Goal: Task Accomplishment & Management: Use online tool/utility

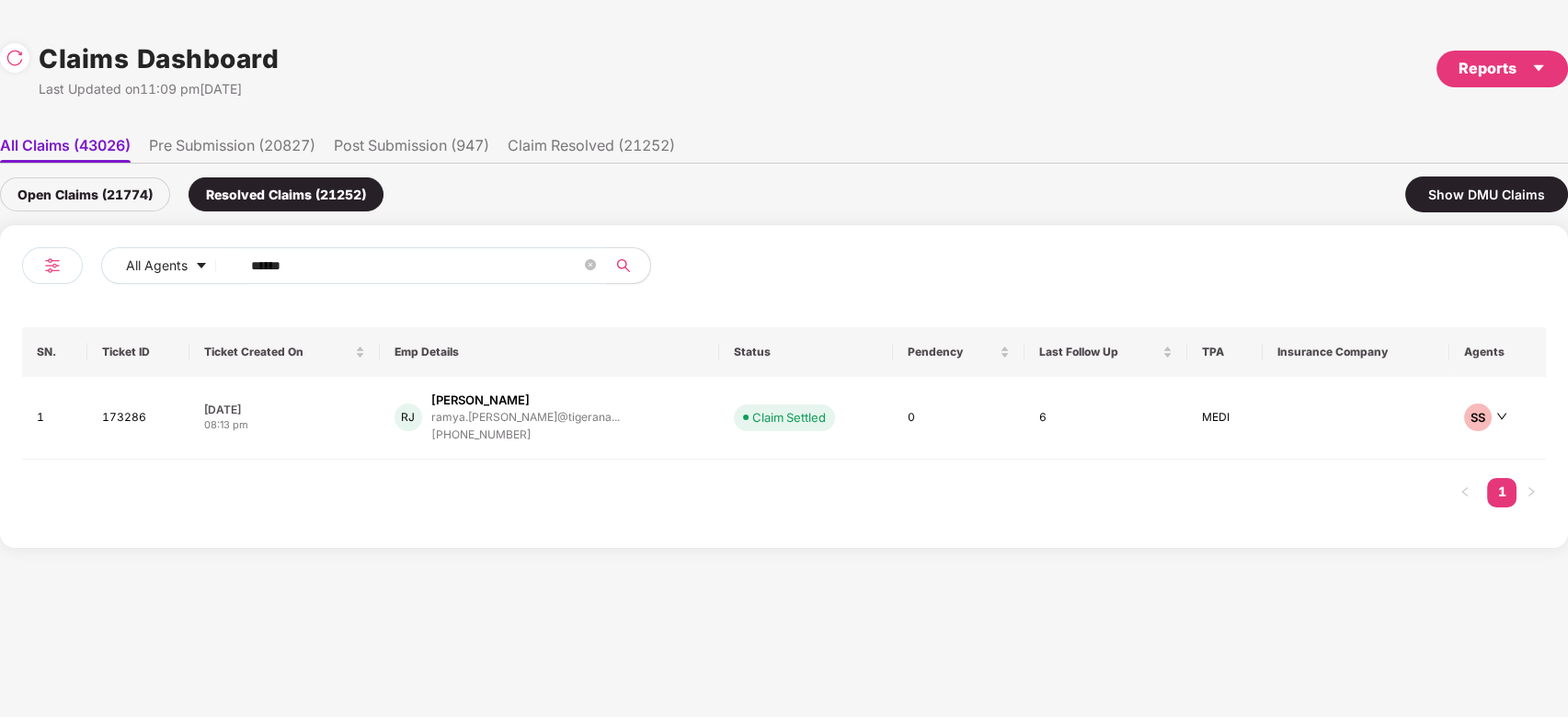
click at [390, 275] on input "******" at bounding box center [417, 266] width 330 height 27
paste input "text"
type input "******"
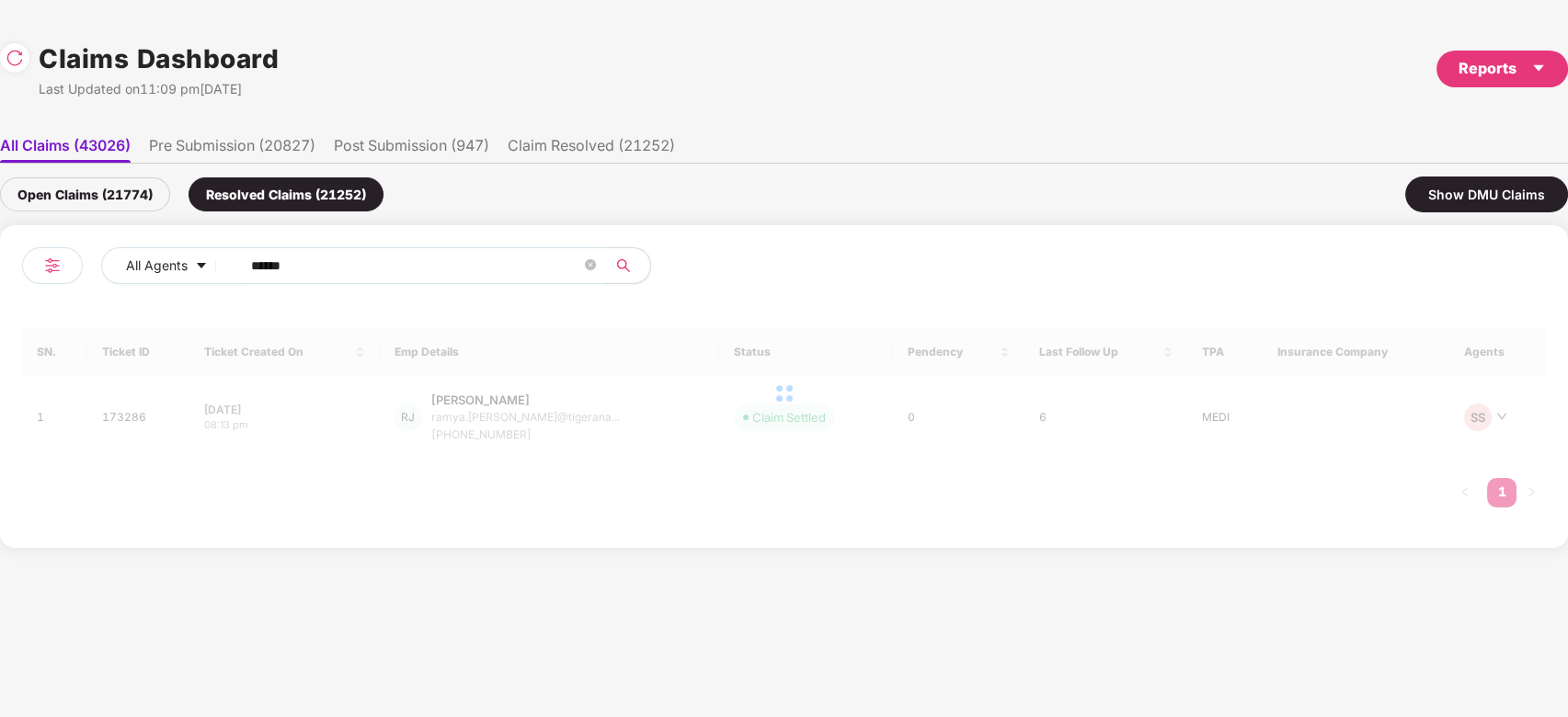
click at [136, 201] on div "Open Claims (21774)" at bounding box center [84, 194] width 170 height 34
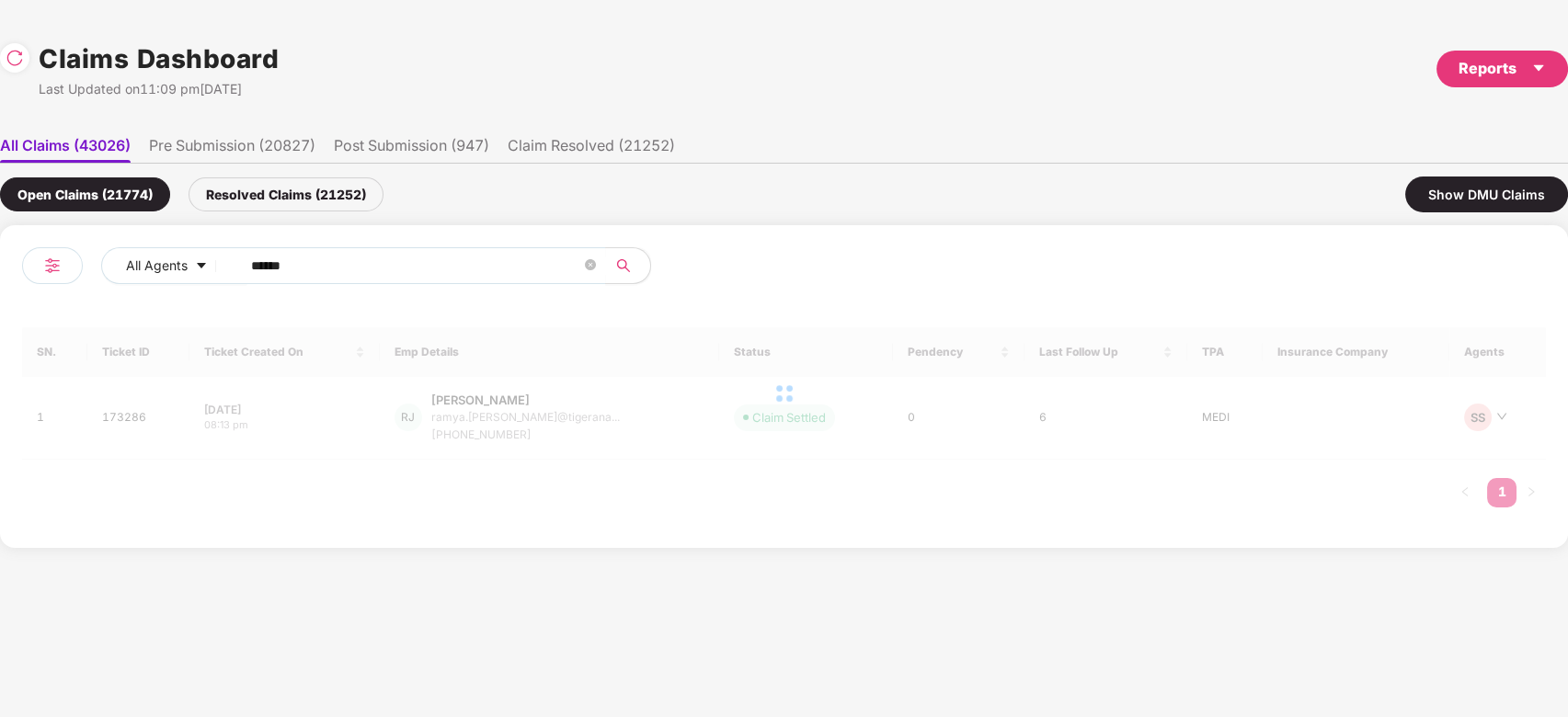
click at [559, 399] on div at bounding box center [784, 393] width 1524 height 132
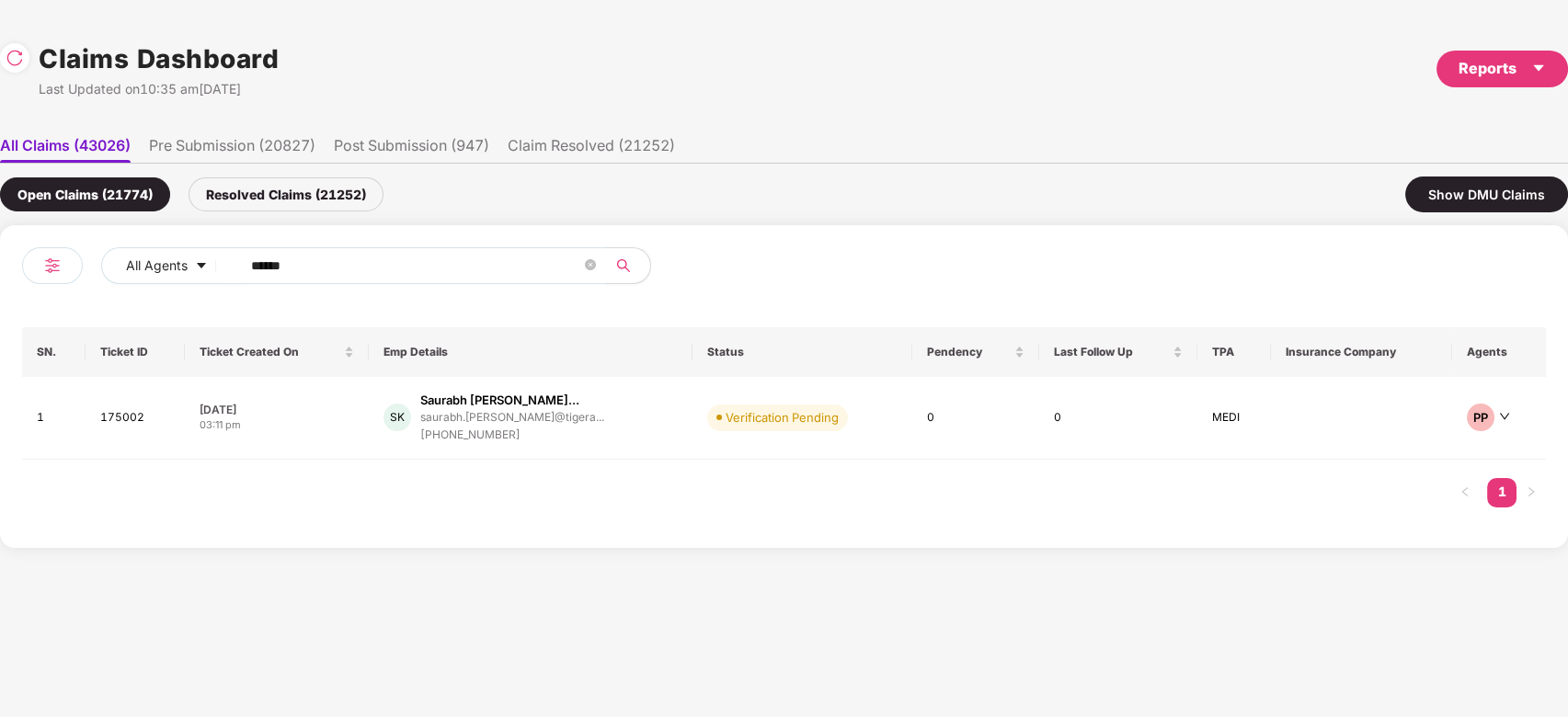
click at [559, 399] on div "Saurabh Subhash Kalamb..." at bounding box center [500, 401] width 159 height 17
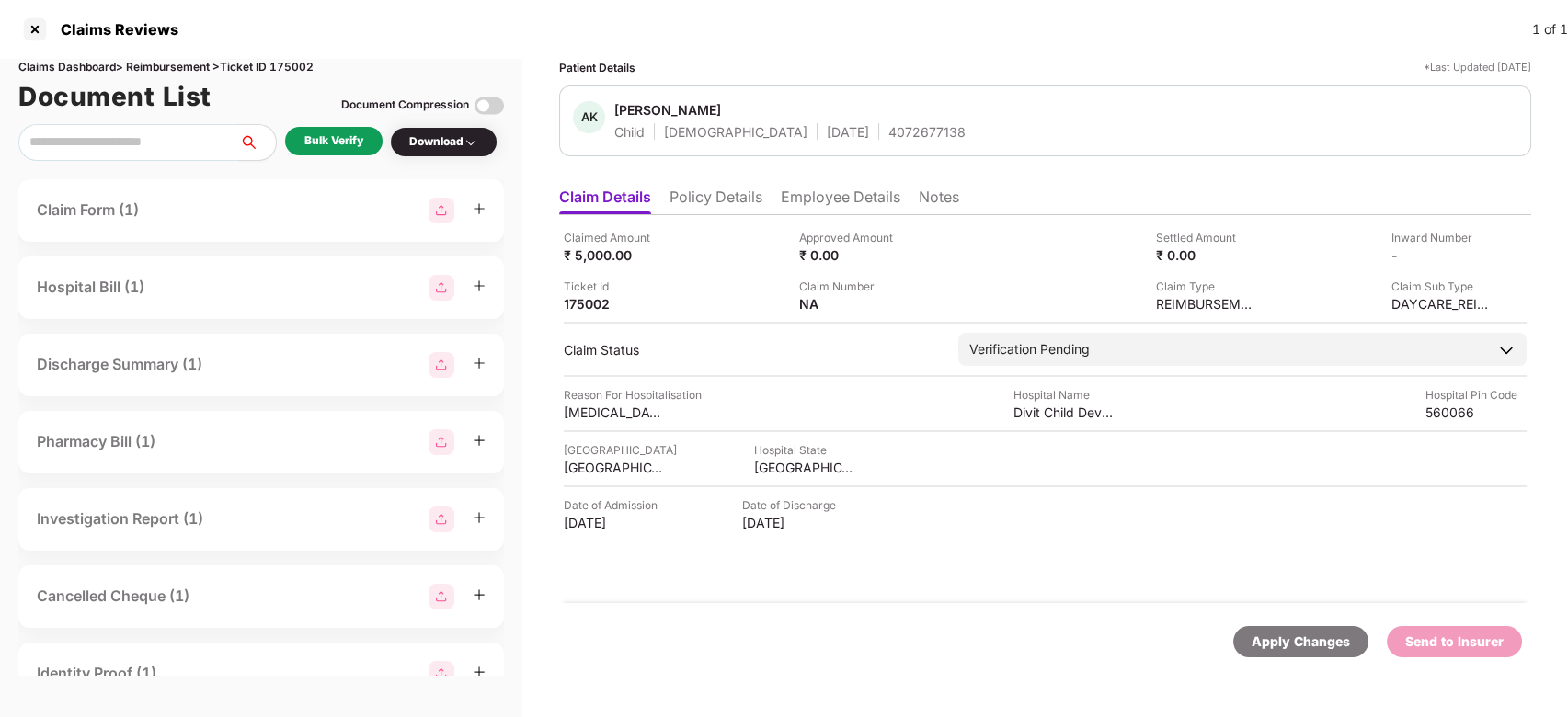
click at [367, 144] on div "Bulk Verify" at bounding box center [334, 141] width 97 height 28
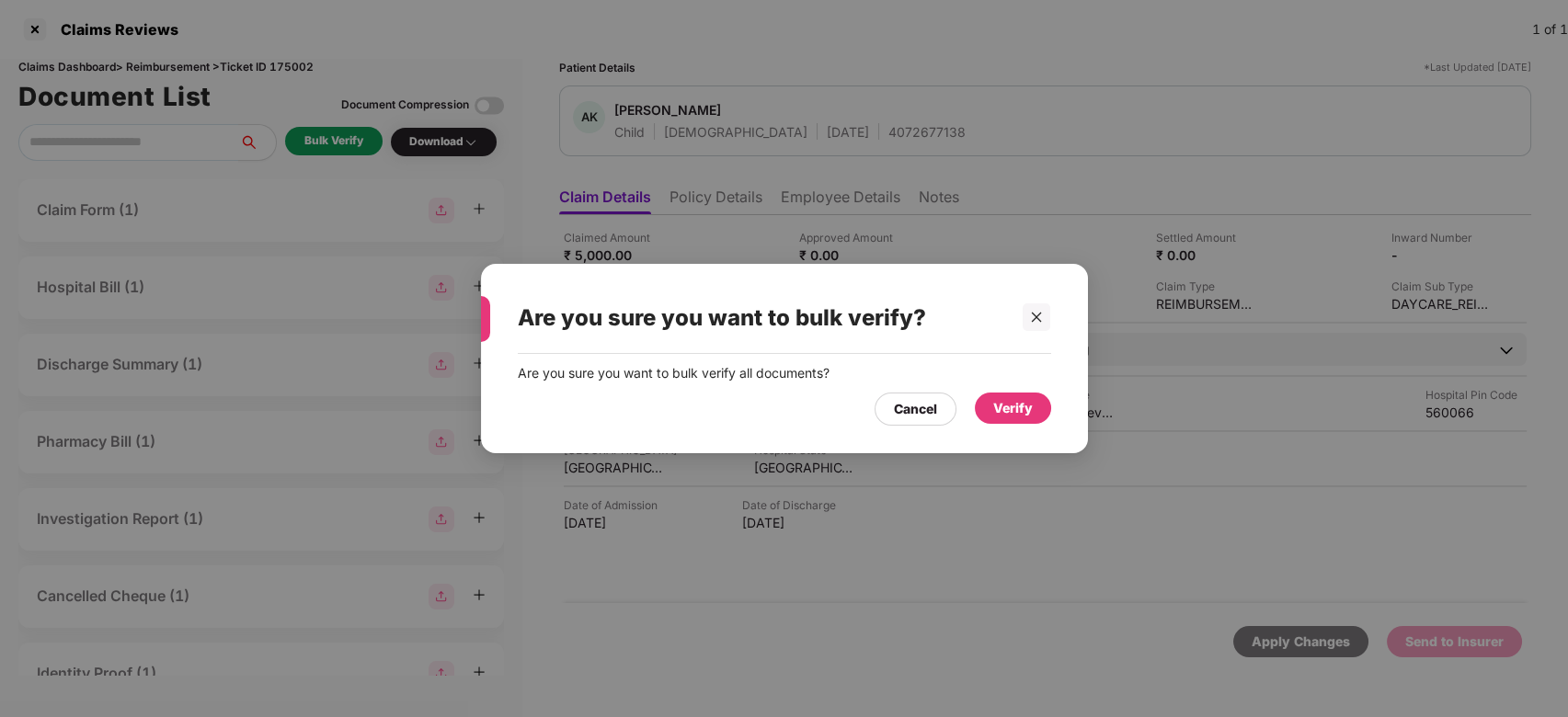
click at [981, 401] on div "Verify" at bounding box center [1013, 408] width 77 height 31
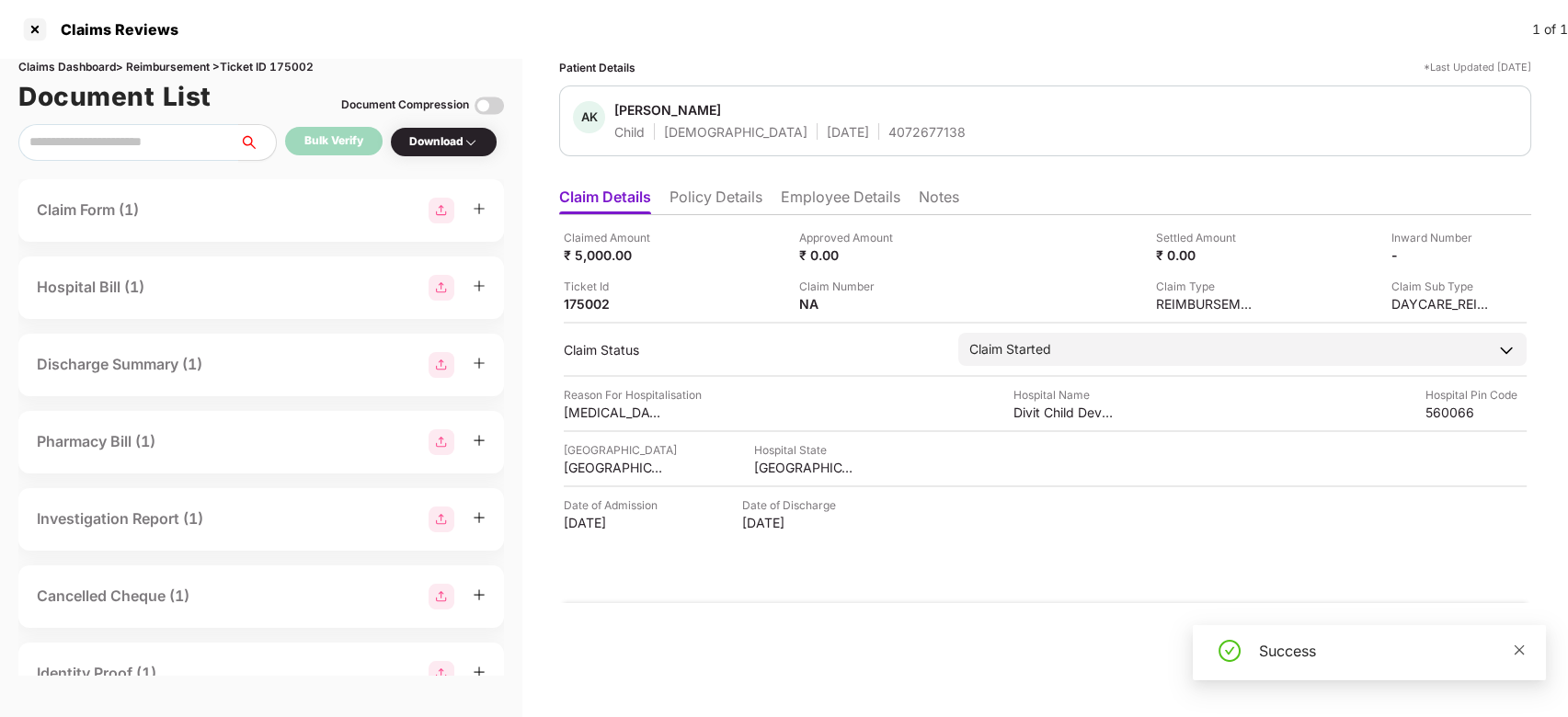
click at [1516, 641] on span at bounding box center [1518, 649] width 13 height 16
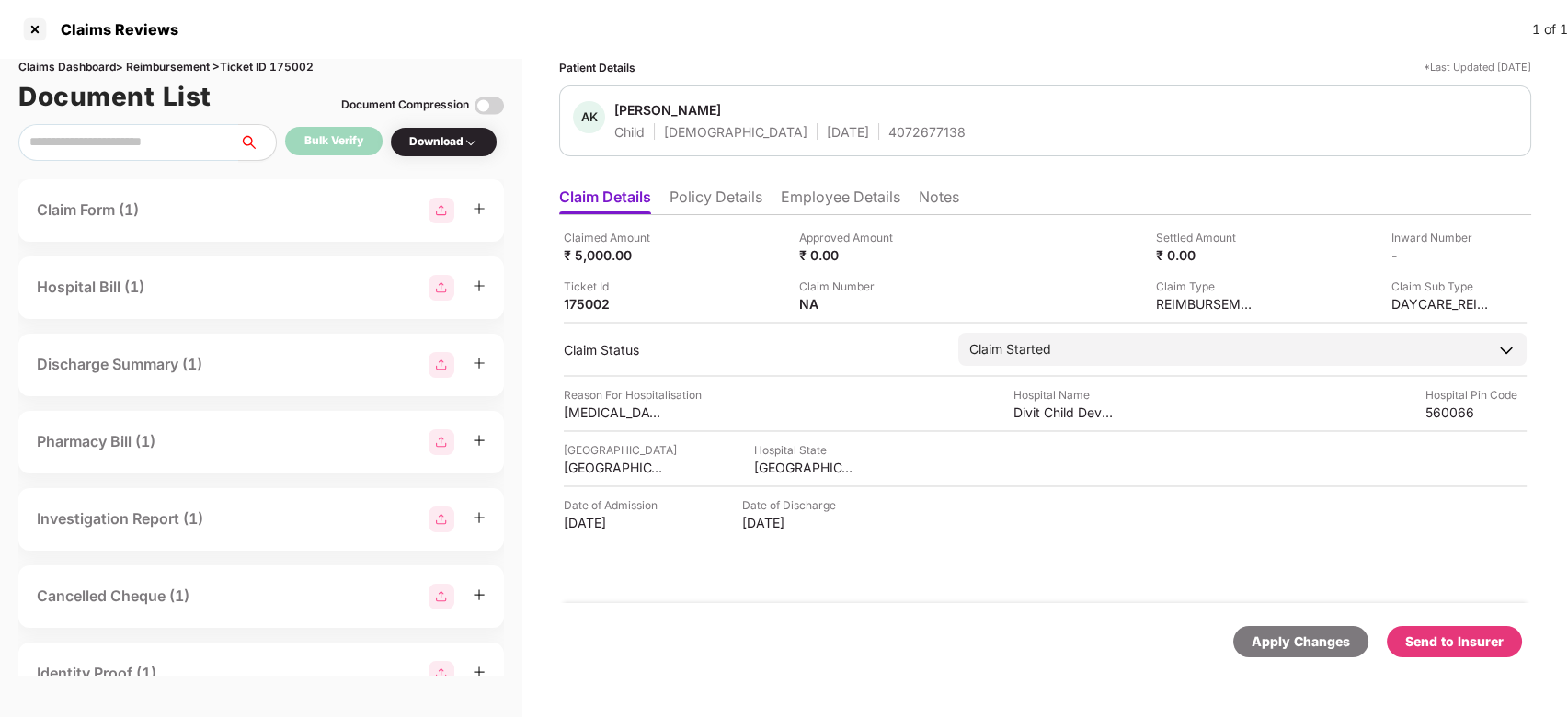
click at [1437, 630] on div "Send to Insurer" at bounding box center [1454, 641] width 135 height 31
click at [812, 205] on li "Employee Details" at bounding box center [840, 200] width 119 height 26
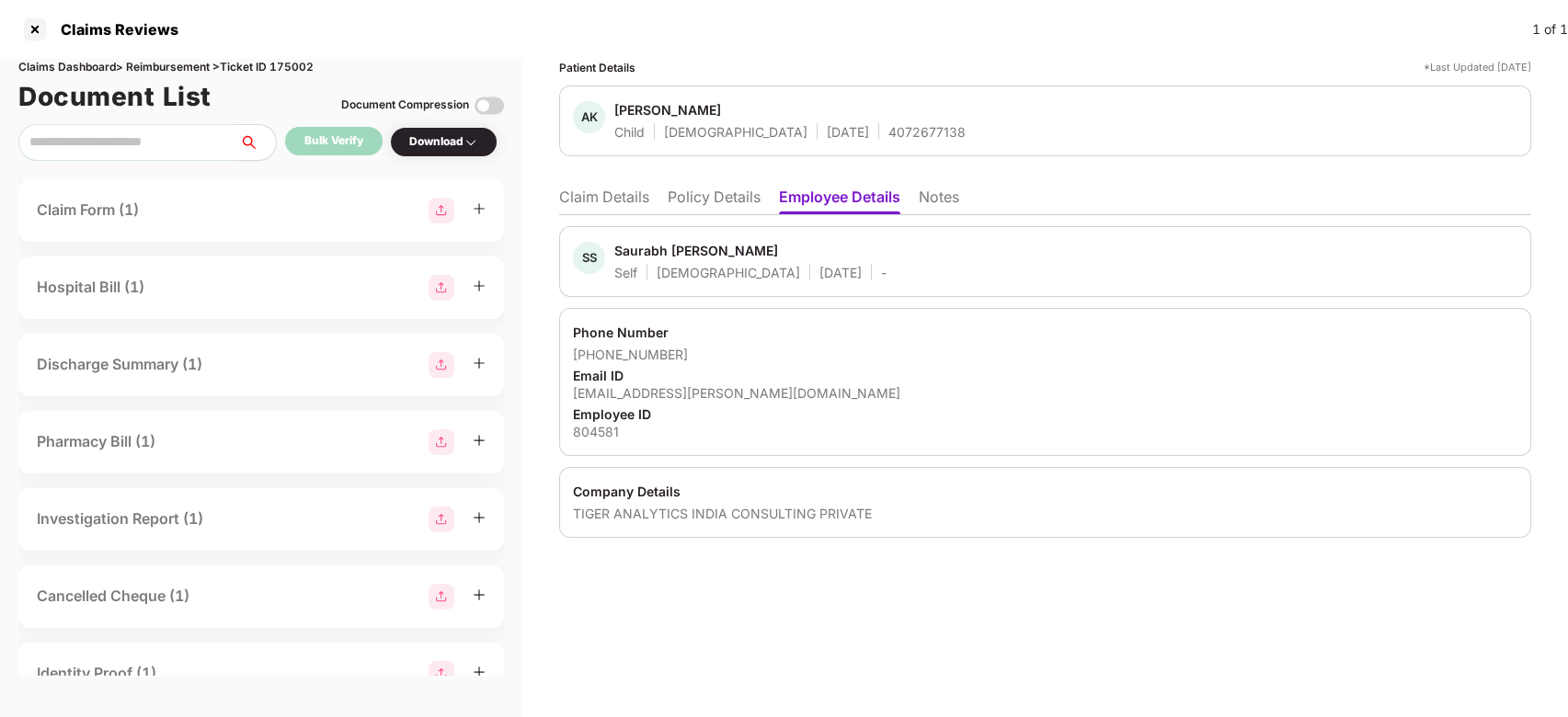
click at [642, 255] on div "Saurabh Subhash Kalambe" at bounding box center [696, 250] width 164 height 17
copy div "Saurabh"
click at [616, 207] on li "Claim Details" at bounding box center [604, 200] width 90 height 26
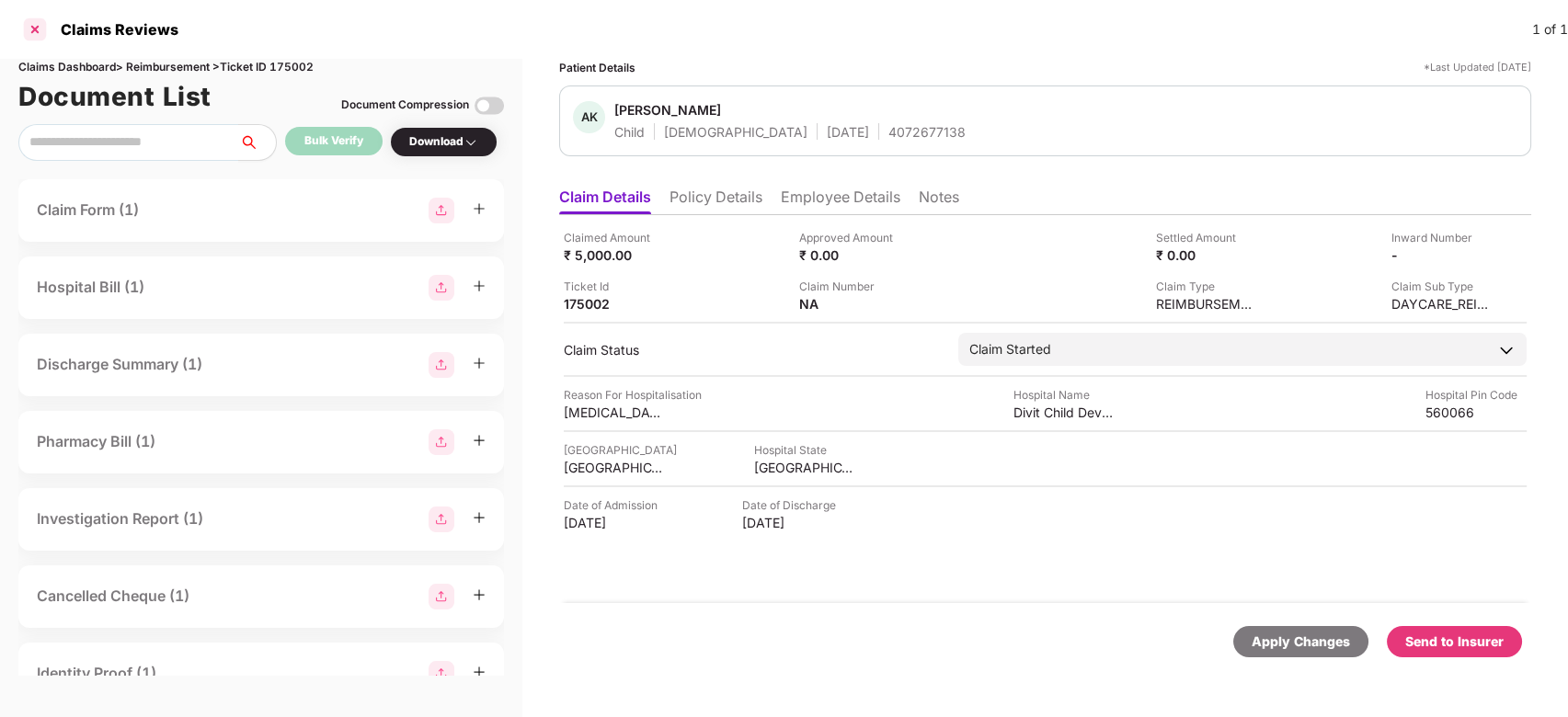
click at [29, 39] on div at bounding box center [35, 29] width 29 height 29
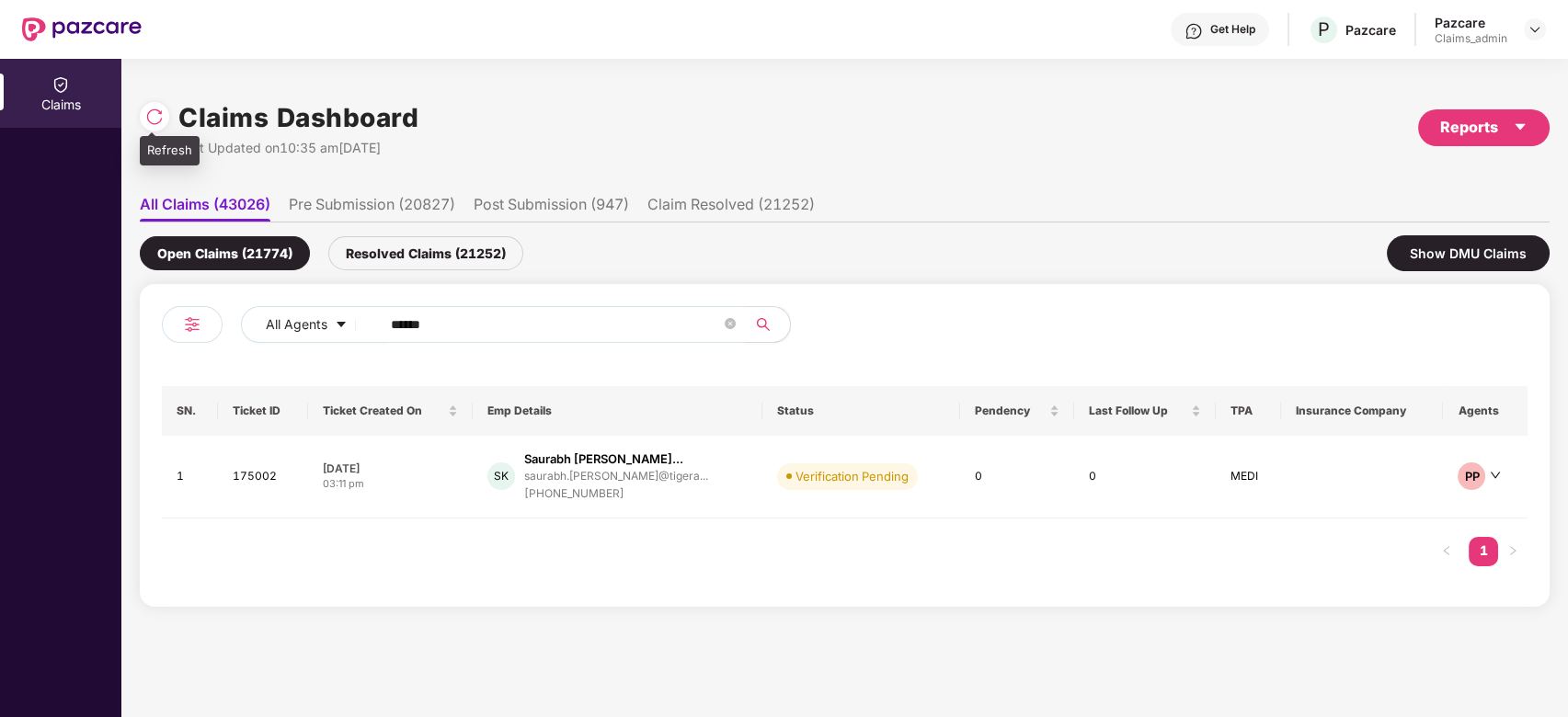
click at [159, 126] on div at bounding box center [154, 116] width 29 height 29
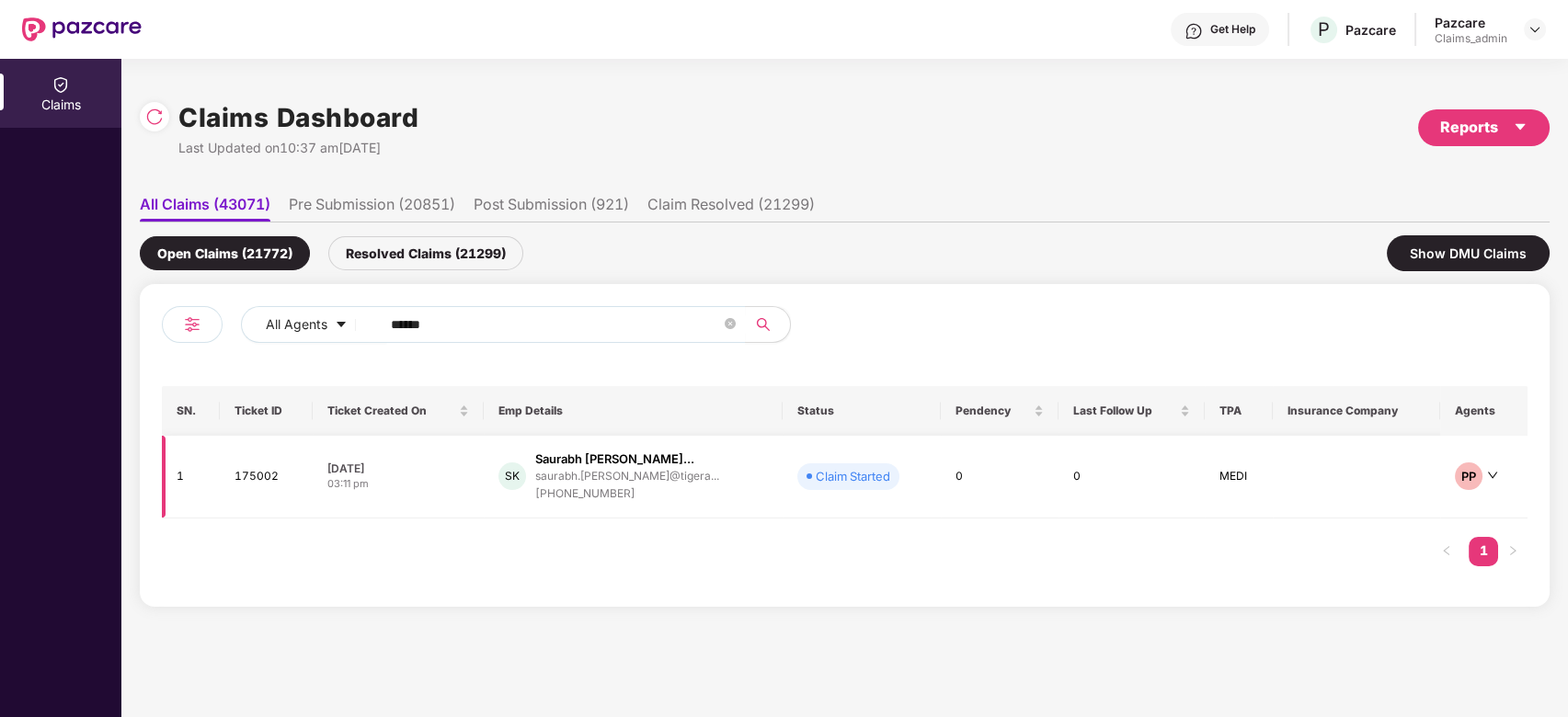
click at [734, 462] on div "SK Saurabh Subhash Kalamb... saurabh.kalambe@tigera... +919591417755" at bounding box center [633, 476] width 271 height 52
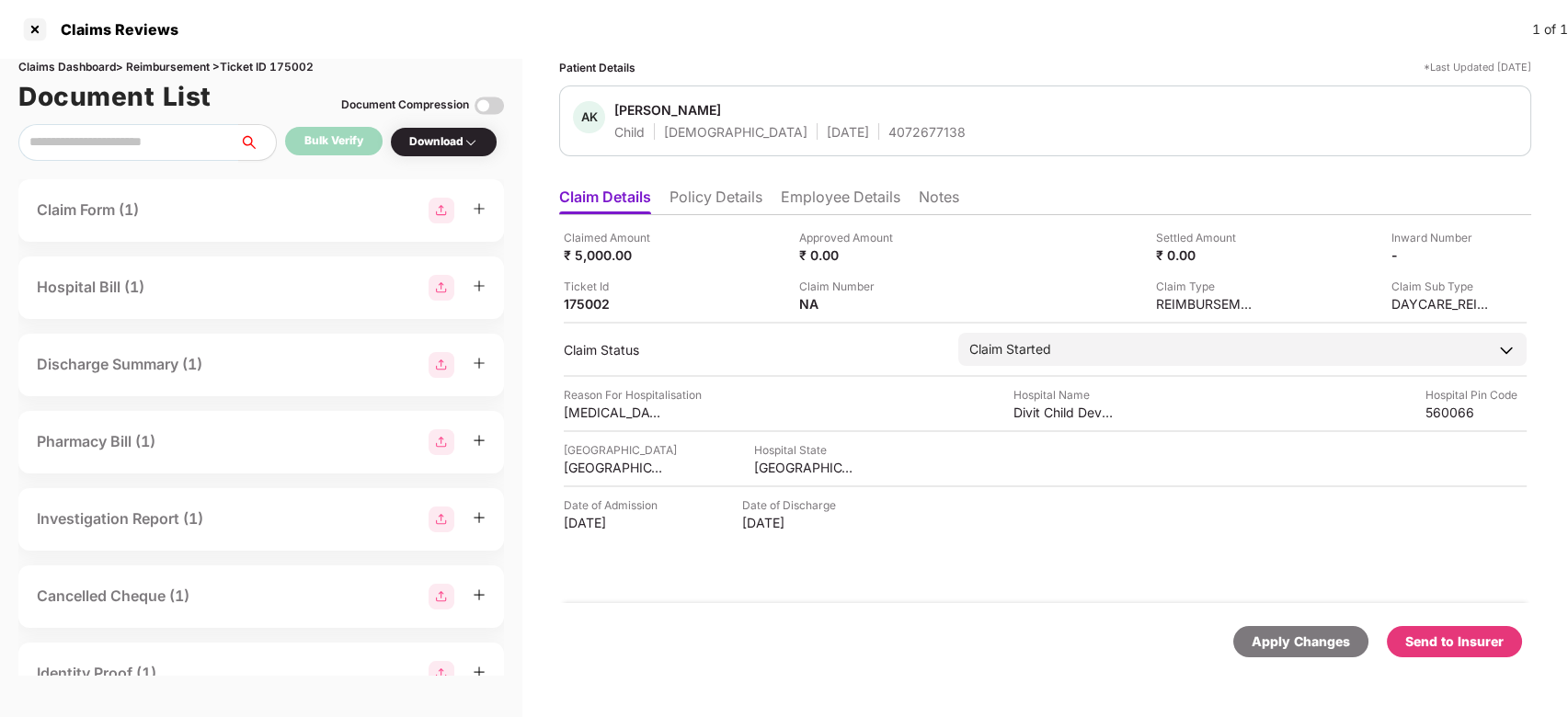
click at [1485, 641] on div "Send to Insurer" at bounding box center [1454, 641] width 98 height 20
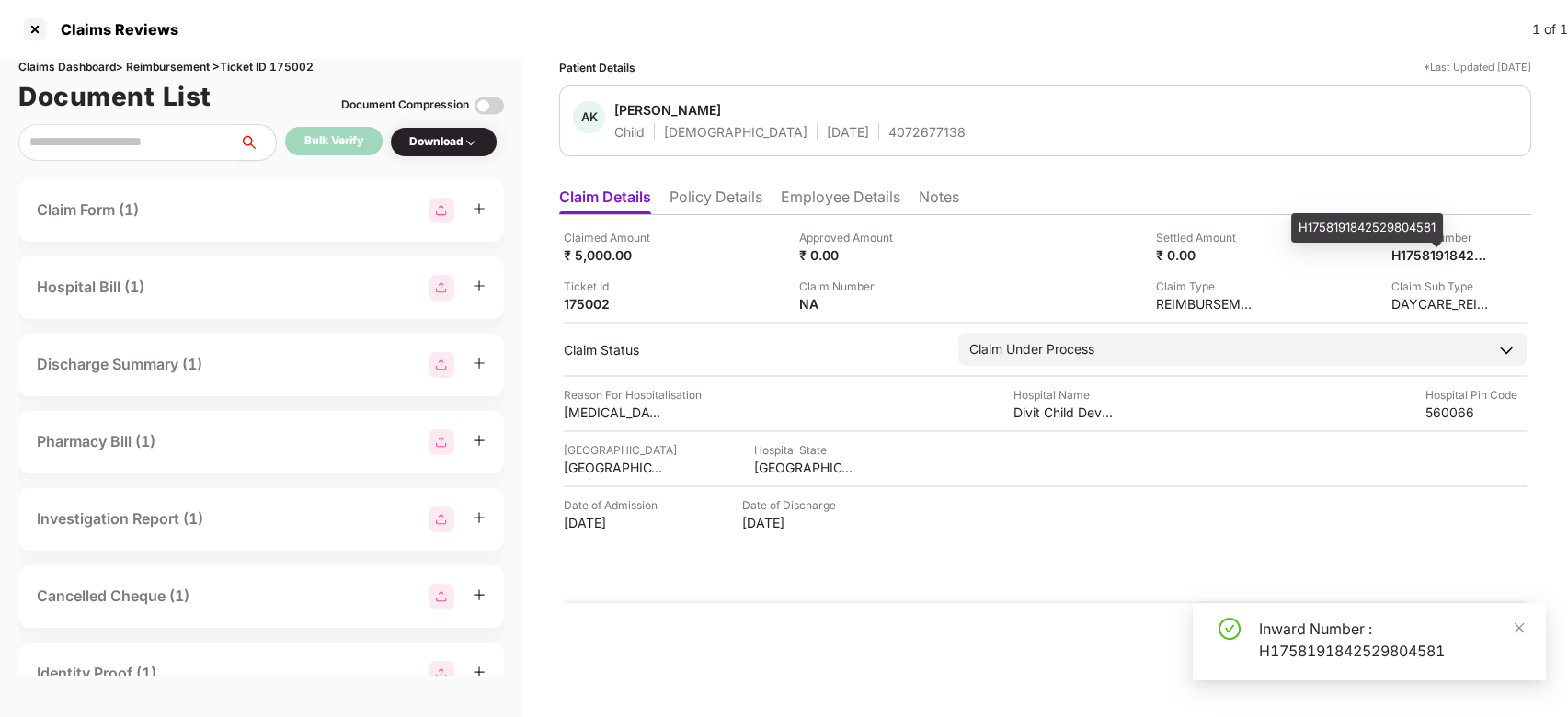
click at [1392, 221] on div "H1758191842529804581" at bounding box center [1367, 228] width 151 height 29
copy div "H1758191842529804581"
